Goal: Use online tool/utility: Utilize a website feature to perform a specific function

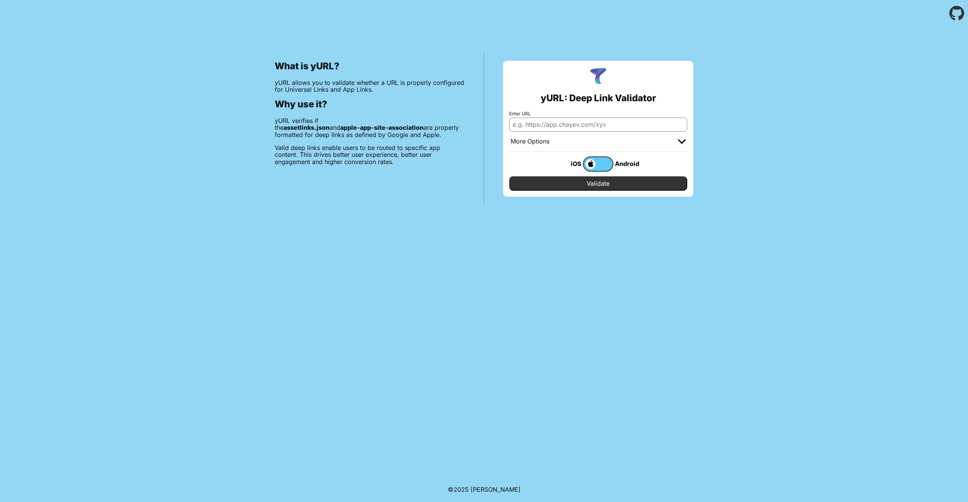
click at [524, 123] on input "Enter URL" at bounding box center [598, 125] width 178 height 14
paste input "[DOMAIN_NAME]"
type input "[DOMAIN_NAME]"
click at [588, 190] on input "Validate" at bounding box center [598, 183] width 178 height 14
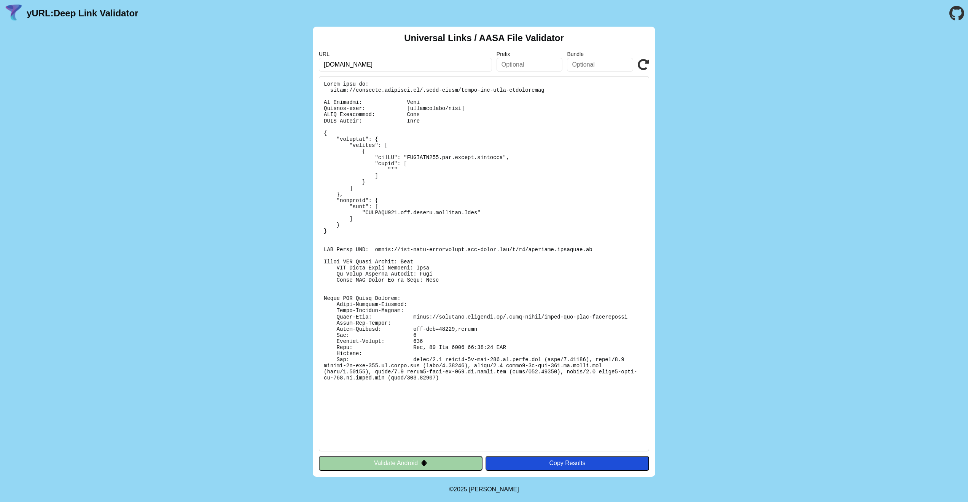
drag, startPoint x: 422, startPoint y: 447, endPoint x: 434, endPoint y: 281, distance: 166.8
click at [430, 279] on pre at bounding box center [484, 263] width 330 height 375
drag, startPoint x: 444, startPoint y: 280, endPoint x: 320, endPoint y: 260, distance: 126.2
click at [320, 260] on pre at bounding box center [484, 263] width 330 height 375
click at [384, 458] on button "Validate Android" at bounding box center [401, 463] width 164 height 14
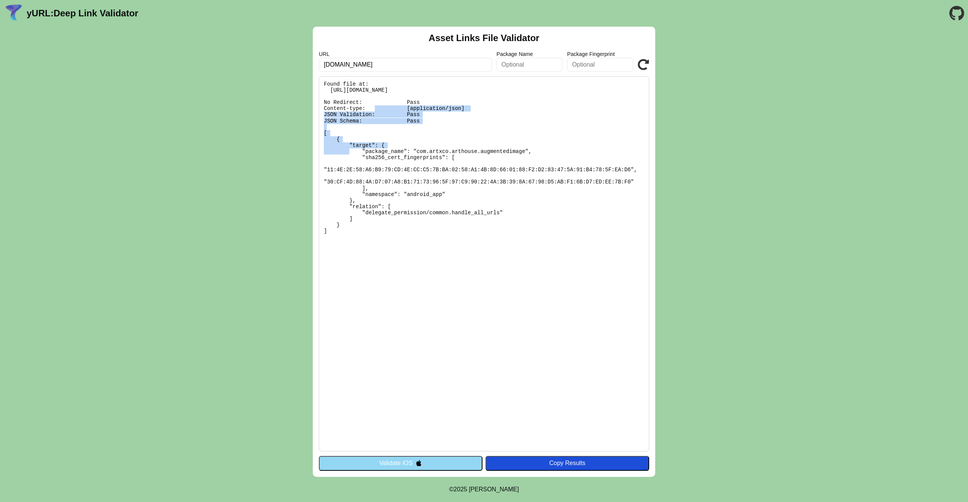
drag, startPoint x: 430, startPoint y: 118, endPoint x: 309, endPoint y: 105, distance: 122.5
click at [309, 105] on div "Asset Links File Validator URL customer.arthouse.ar Package Name Package Finger…" at bounding box center [484, 252] width 968 height 450
